Goal: Book appointment/travel/reservation

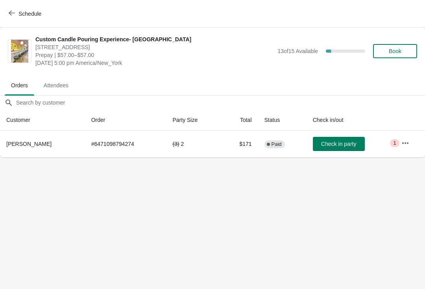
click at [9, 8] on button "Schedule" at bounding box center [26, 14] width 44 height 14
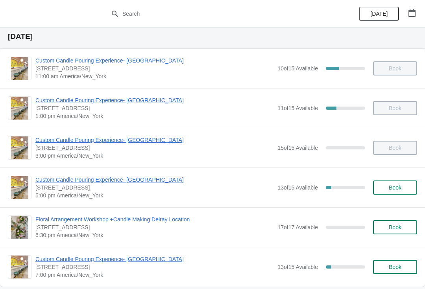
scroll to position [23, 0]
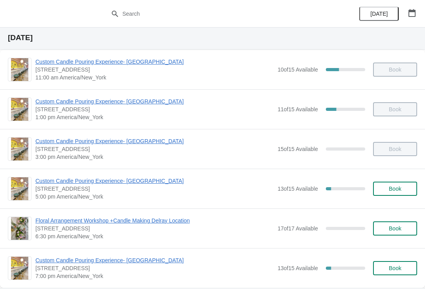
click at [136, 181] on span "Custom Candle Pouring Experience- [GEOGRAPHIC_DATA]" at bounding box center [154, 181] width 238 height 8
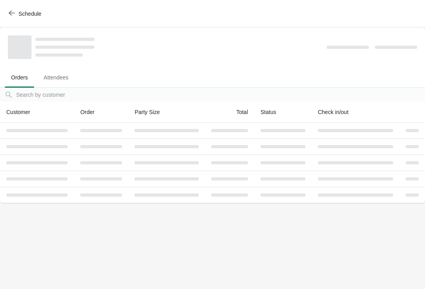
scroll to position [0, 0]
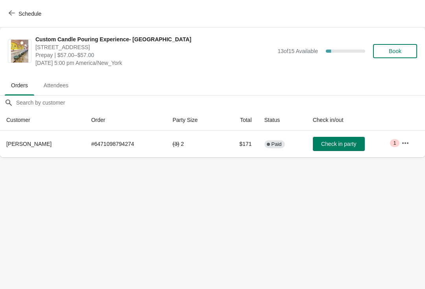
click at [17, 13] on span "Schedule" at bounding box center [25, 13] width 31 height 7
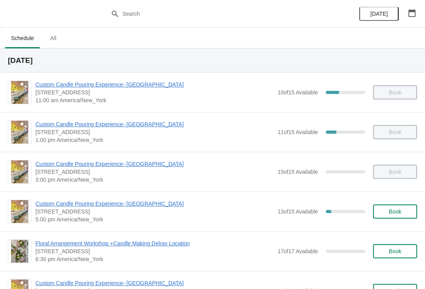
click at [74, 206] on span "Custom Candle Pouring Experience- [GEOGRAPHIC_DATA]" at bounding box center [154, 204] width 238 height 8
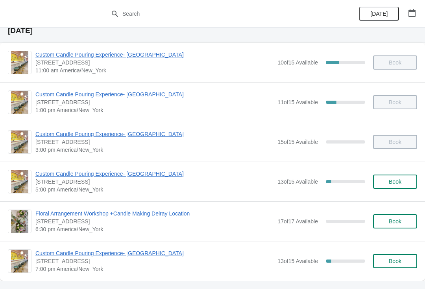
scroll to position [31, 0]
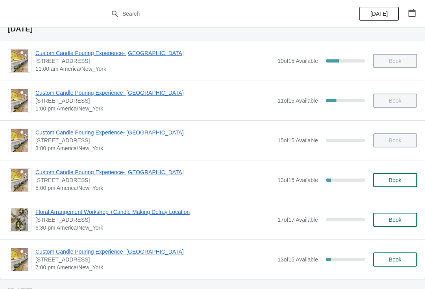
click at [0, 113] on div "Custom Candle Pouring Experience- Delray Beach 415 East Atlantic Avenue, Delray…" at bounding box center [212, 101] width 425 height 40
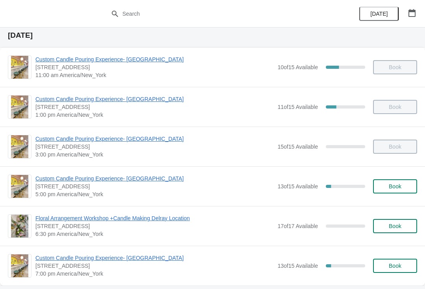
scroll to position [26, 0]
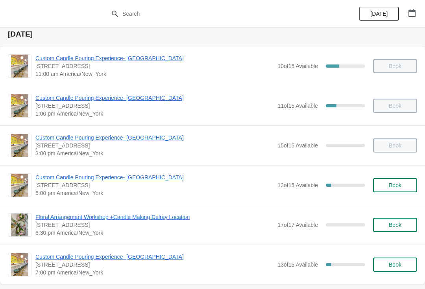
click at [74, 180] on span "Custom Candle Pouring Experience- [GEOGRAPHIC_DATA]" at bounding box center [154, 177] width 238 height 8
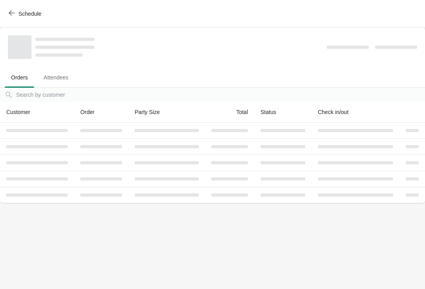
scroll to position [0, 0]
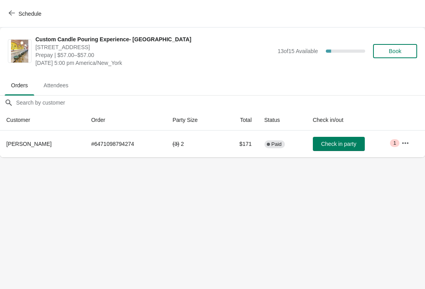
click at [341, 142] on span "Check in party" at bounding box center [338, 144] width 35 height 6
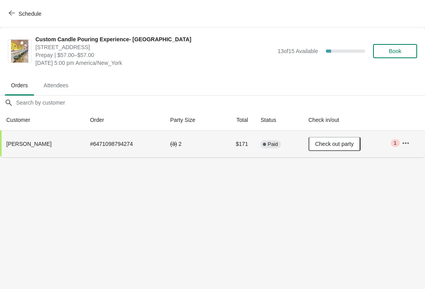
click at [202, 145] on td "( 3 ) 2" at bounding box center [191, 144] width 54 height 27
click at [208, 147] on td "( 3 ) 2" at bounding box center [191, 144] width 54 height 27
click at [410, 145] on button "button" at bounding box center [405, 143] width 14 height 14
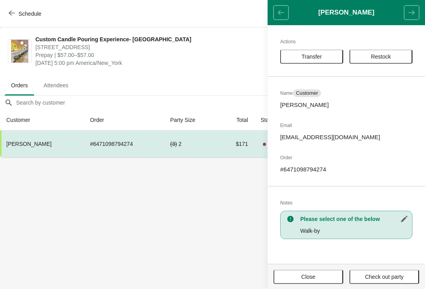
click at [127, 212] on body "Schedule Custom Candle Pouring Experience- Delray Beach 415 East Atlantic Avenu…" at bounding box center [212, 144] width 425 height 289
click at [176, 213] on body "Schedule Custom Candle Pouring Experience- Delray Beach 415 East Atlantic Avenu…" at bounding box center [212, 144] width 425 height 289
click at [207, 203] on body "Schedule Custom Candle Pouring Experience- Delray Beach 415 East Atlantic Avenu…" at bounding box center [212, 144] width 425 height 289
click at [240, 200] on body "Schedule Custom Candle Pouring Experience- Delray Beach 415 East Atlantic Avenu…" at bounding box center [212, 144] width 425 height 289
click at [315, 275] on span "Close" at bounding box center [308, 277] width 14 height 6
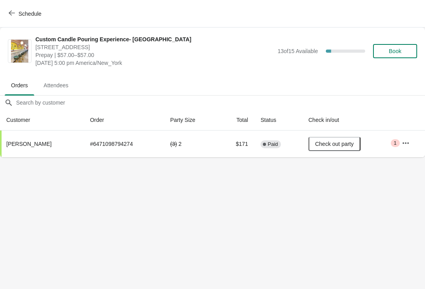
click at [161, 160] on body "Schedule Custom Candle Pouring Experience- Delray Beach 415 East Atlantic Avenu…" at bounding box center [212, 144] width 425 height 289
click at [241, 275] on body "Schedule Custom Candle Pouring Experience- Delray Beach 415 East Atlantic Avenu…" at bounding box center [212, 144] width 425 height 289
click at [26, 8] on button "Schedule" at bounding box center [26, 14] width 44 height 14
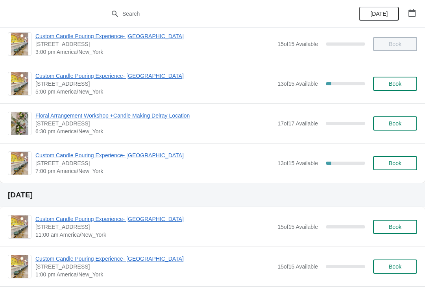
scroll to position [145, 0]
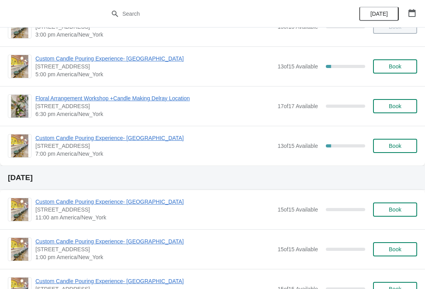
click at [94, 142] on span "Custom Candle Pouring Experience- [GEOGRAPHIC_DATA]" at bounding box center [154, 138] width 238 height 8
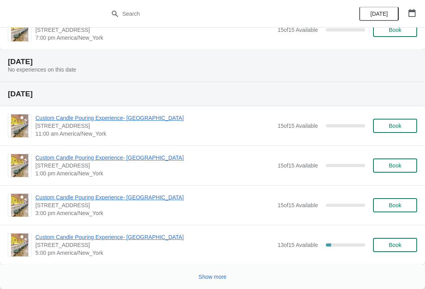
scroll to position [1374, 0]
click at [210, 283] on button "Show more" at bounding box center [212, 277] width 34 height 14
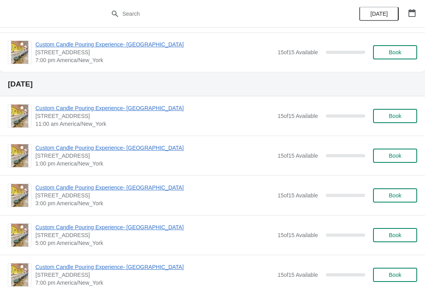
scroll to position [2458, 0]
